Goal: Find specific page/section: Find specific page/section

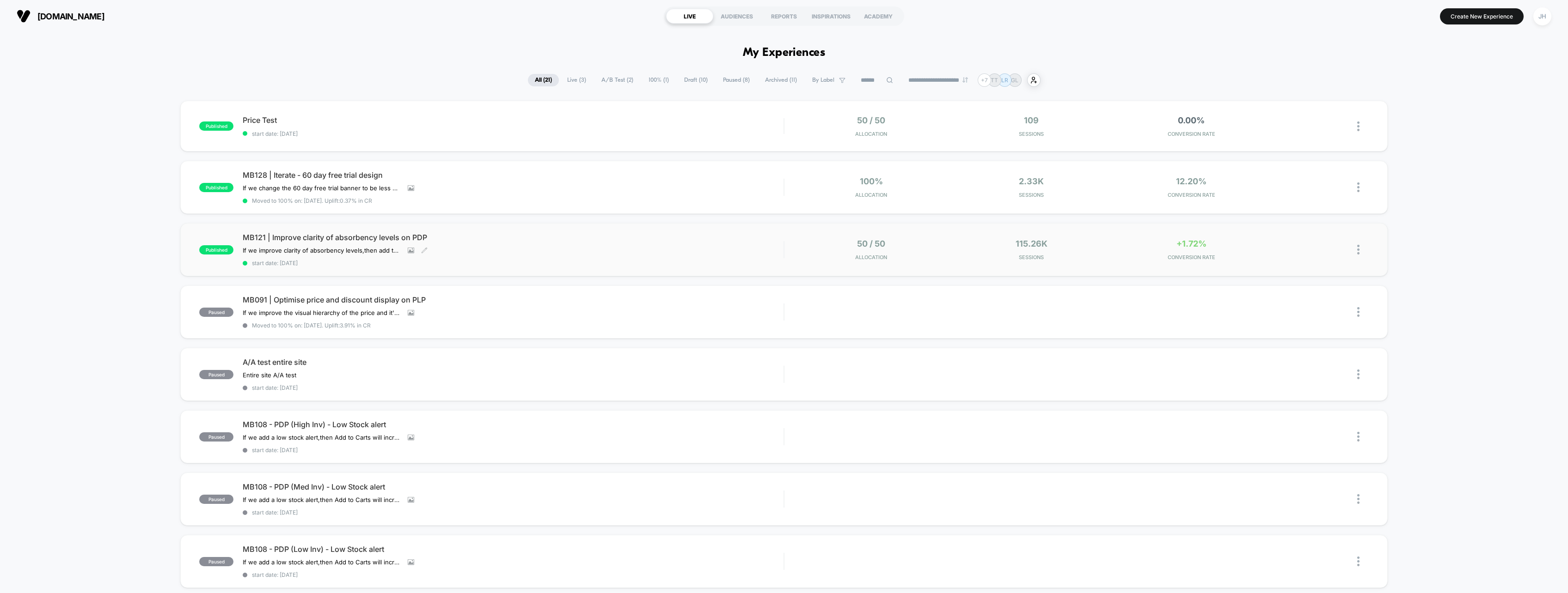
click at [391, 237] on span "MB121 | Improve clarity of absorbency levels on PDP" at bounding box center [513, 237] width 541 height 9
